Goal: Task Accomplishment & Management: Manage account settings

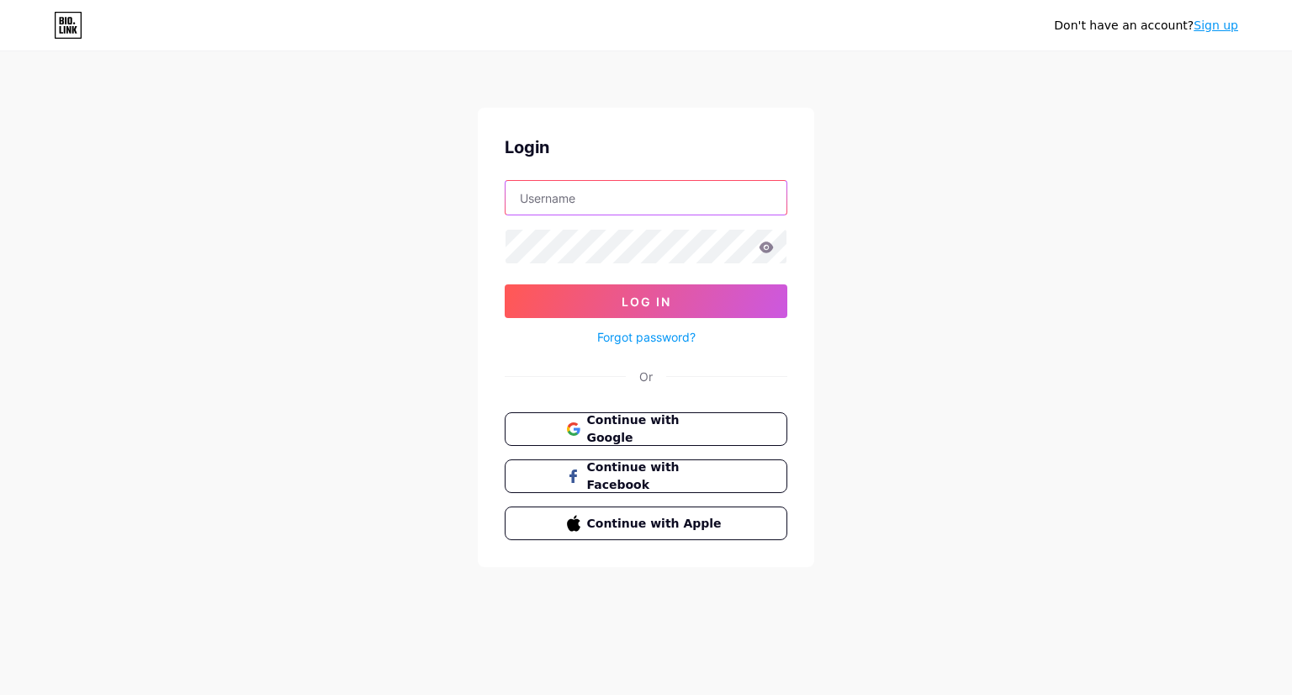
click at [627, 199] on input "text" at bounding box center [646, 198] width 281 height 34
type input "contractmonitoringpmo@gmail.com"
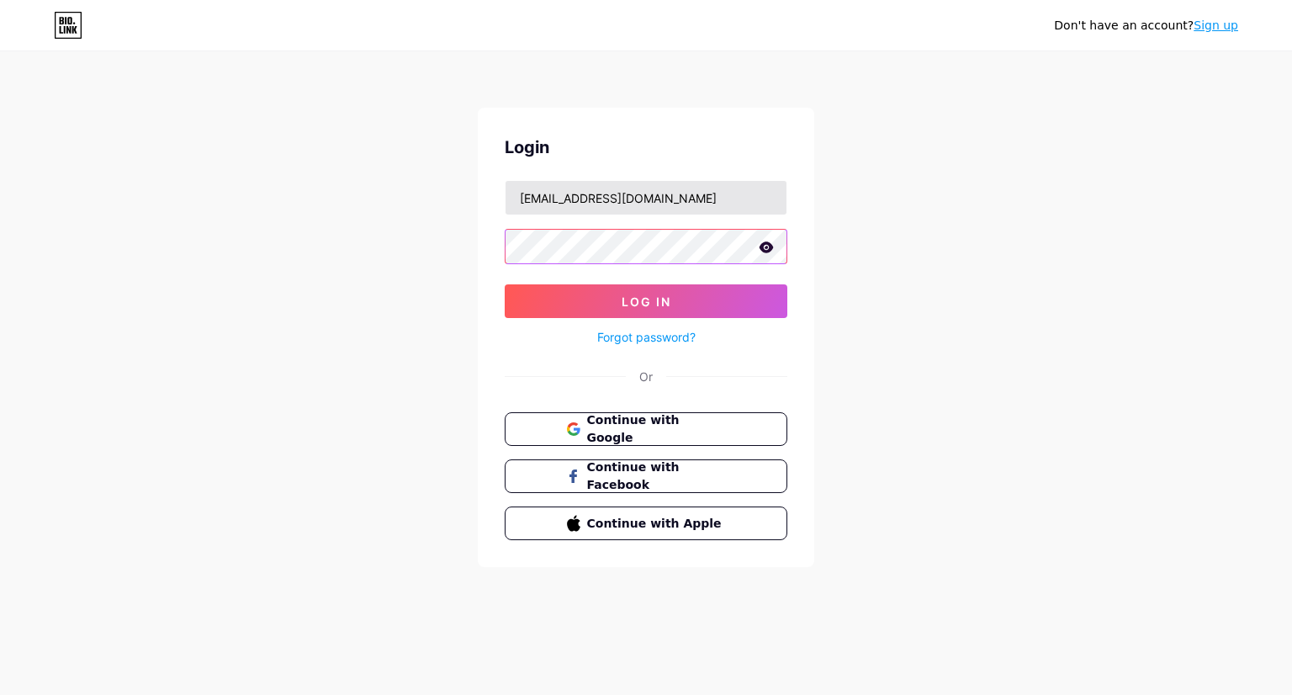
click at [505, 284] on button "Log In" at bounding box center [646, 301] width 283 height 34
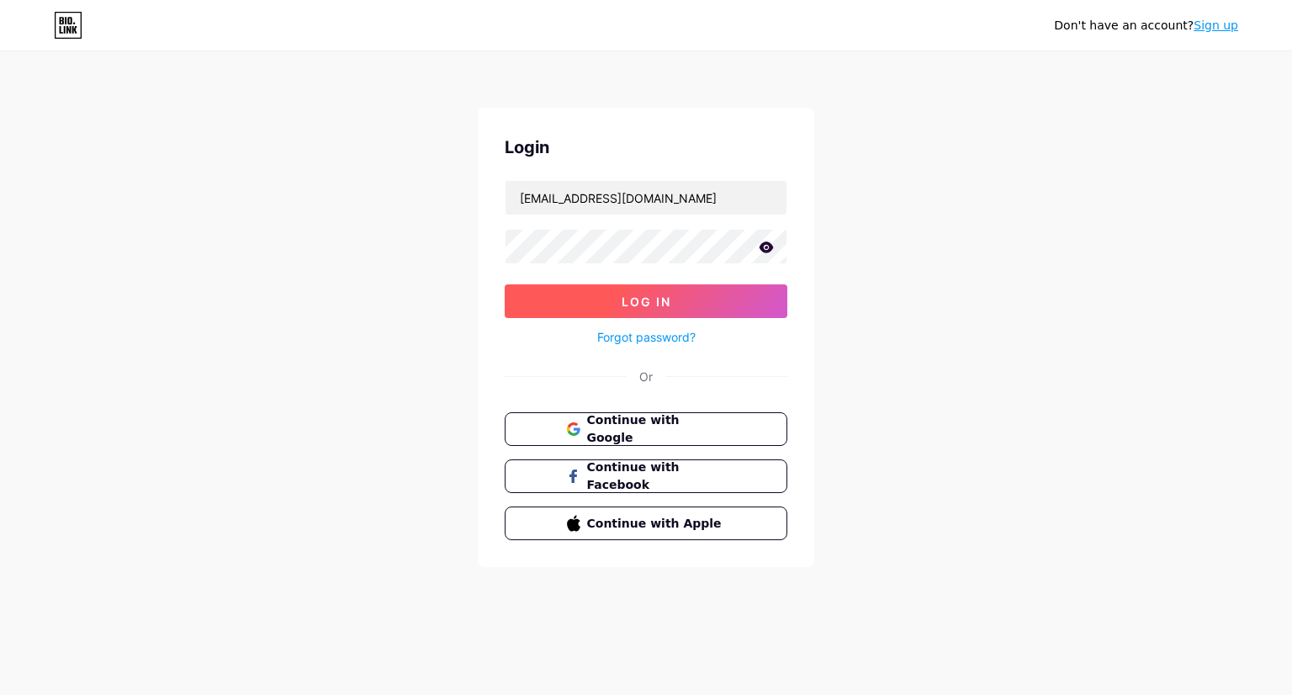
click at [645, 300] on span "Log In" at bounding box center [647, 301] width 50 height 14
click at [657, 438] on button "Continue with Google" at bounding box center [645, 429] width 287 height 34
